Goal: Task Accomplishment & Management: Use online tool/utility

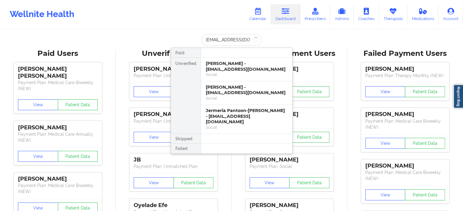
scroll to position [0, 12]
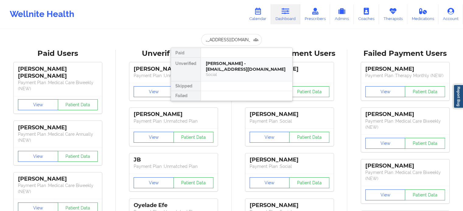
click at [238, 65] on div "[PERSON_NAME] - [EMAIL_ADDRESS][DOMAIN_NAME]" at bounding box center [247, 66] width 82 height 11
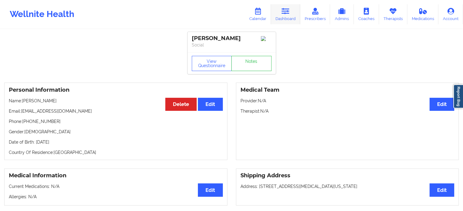
click at [283, 18] on link "Dashboard" at bounding box center [285, 14] width 29 height 20
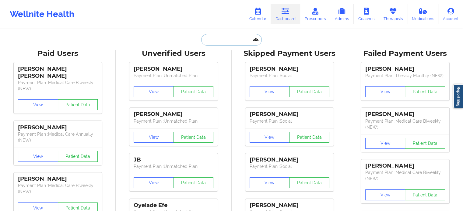
click at [232, 39] on input "text" at bounding box center [231, 40] width 60 height 12
paste input "[EMAIL_ADDRESS][DOMAIN_NAME]"
type input "[EMAIL_ADDRESS][DOMAIN_NAME]"
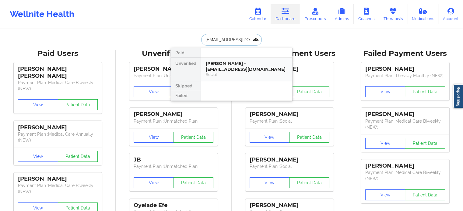
click at [228, 63] on div "[PERSON_NAME] - [EMAIL_ADDRESS][DOMAIN_NAME]" at bounding box center [247, 66] width 82 height 11
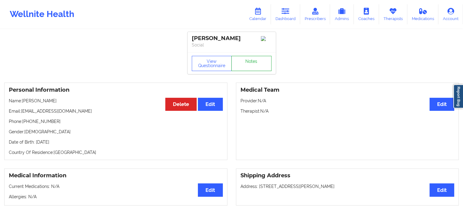
click at [249, 61] on link "Notes" at bounding box center [251, 63] width 40 height 15
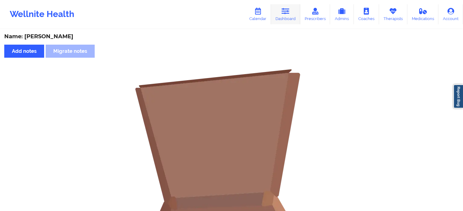
click at [286, 18] on link "Dashboard" at bounding box center [285, 14] width 29 height 20
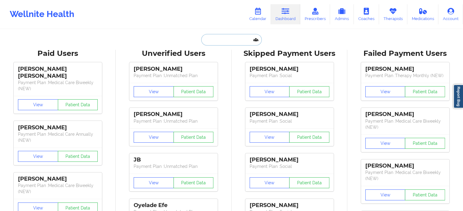
click at [226, 35] on input "text" at bounding box center [231, 40] width 60 height 12
paste input "[EMAIL_ADDRESS][DOMAIN_NAME]"
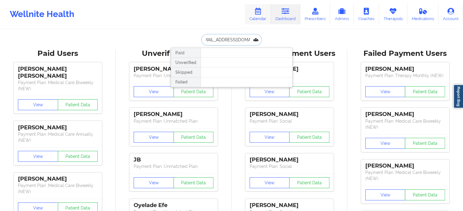
type input "[EMAIL_ADDRESS][DOMAIN_NAME]"
click at [264, 14] on link "Calendar" at bounding box center [258, 14] width 26 height 20
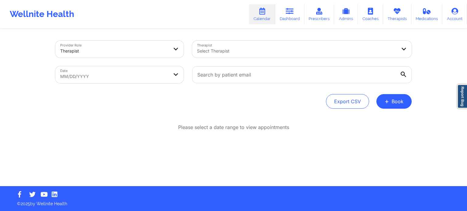
click at [288, 53] on div at bounding box center [297, 50] width 200 height 7
type input "zapath"
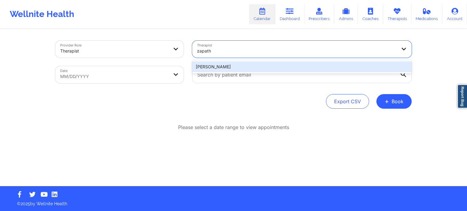
click at [239, 66] on div "[PERSON_NAME]" at bounding box center [302, 66] width 220 height 11
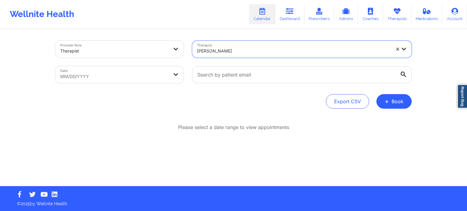
click at [164, 75] on body "Wellnite Health Calendar Dashboard Prescribers Admins Coaches Therapists Medica…" at bounding box center [233, 105] width 467 height 211
select select "2025-8"
select select "2025-9"
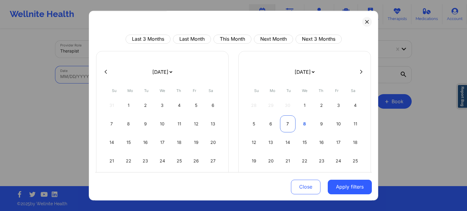
click at [289, 125] on div "7" at bounding box center [288, 124] width 16 height 17
select select "2025-9"
select select "2025-10"
select select "2025-9"
select select "2025-10"
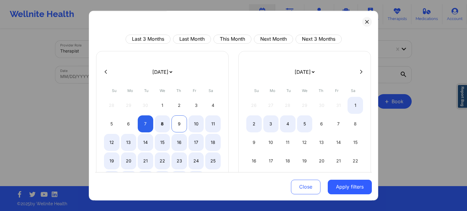
select select "2025-9"
select select "2025-10"
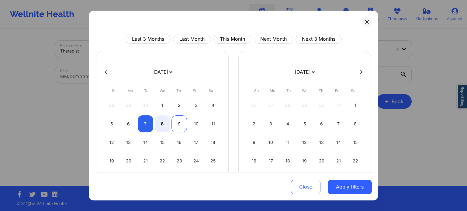
click at [183, 124] on div "9" at bounding box center [180, 124] width 16 height 17
select select "2025-9"
select select "2025-10"
click at [342, 188] on button "Apply filters" at bounding box center [350, 187] width 44 height 15
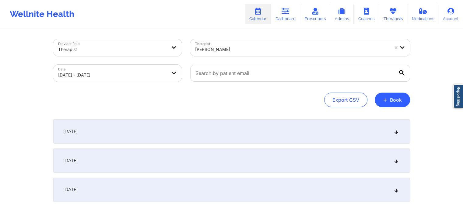
scroll to position [41, 0]
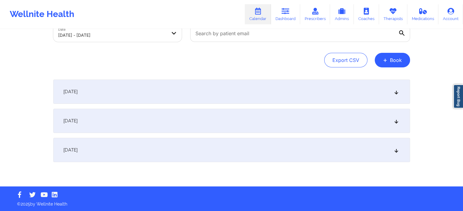
click at [141, 118] on div "[DATE]" at bounding box center [231, 121] width 357 height 24
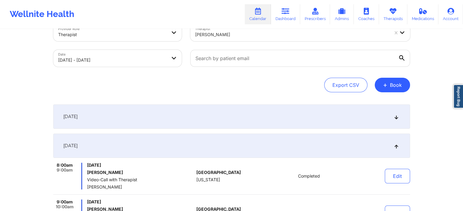
scroll to position [0, 0]
